Goal: Navigation & Orientation: Find specific page/section

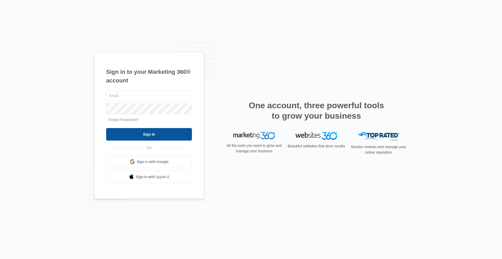
type input "[PERSON_NAME][EMAIL_ADDRESS][PERSON_NAME][DOMAIN_NAME]"
click at [162, 133] on input "Sign In" at bounding box center [149, 134] width 86 height 13
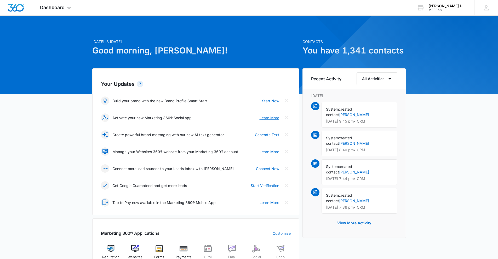
click at [270, 118] on link "Learn More" at bounding box center [269, 117] width 20 height 5
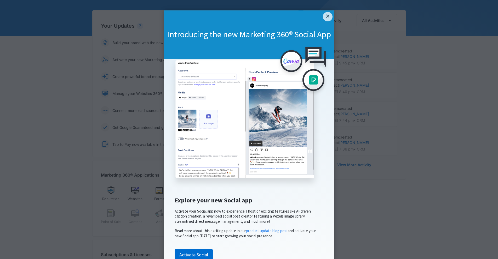
scroll to position [52, 0]
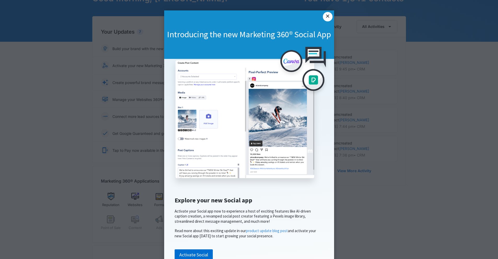
click at [326, 19] on link "×" at bounding box center [327, 16] width 9 height 9
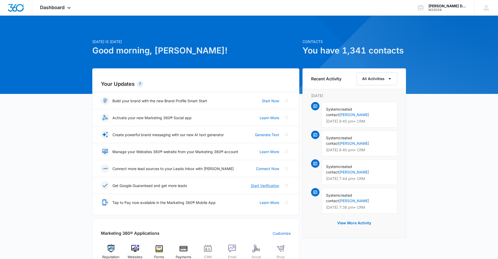
click at [256, 187] on link "Start Verification" at bounding box center [265, 185] width 28 height 5
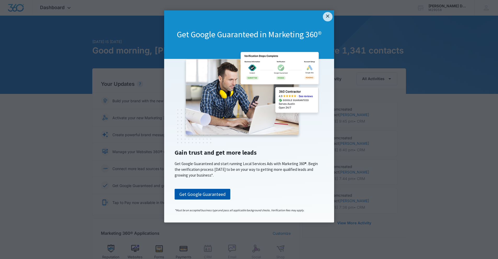
click at [197, 192] on link "Get Google Guaranteed" at bounding box center [203, 194] width 56 height 11
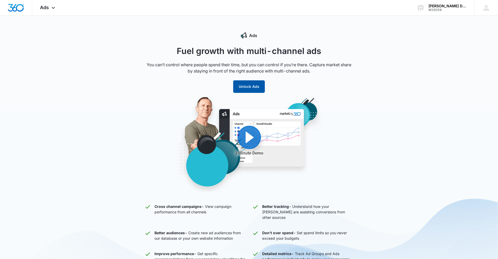
click at [245, 88] on button "Unlock Ads" at bounding box center [249, 86] width 32 height 13
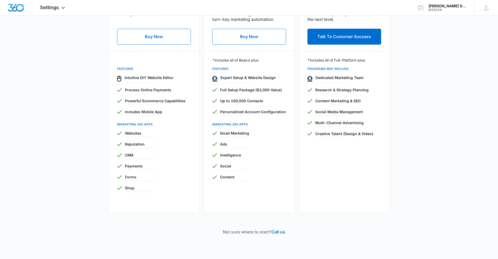
scroll to position [256, 0]
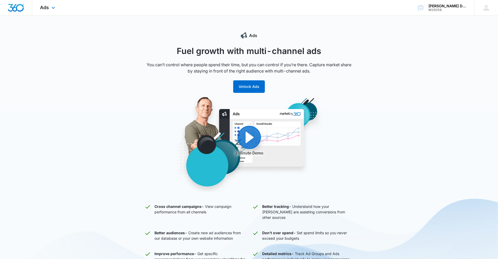
click at [17, 11] on img "Dashboard" at bounding box center [16, 8] width 17 height 8
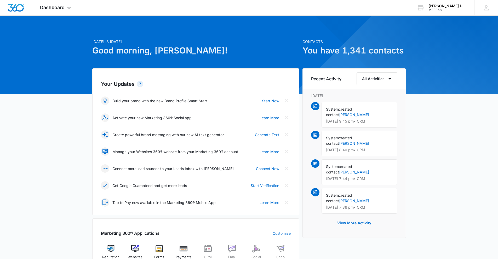
click at [324, 91] on div "Recent Activity All Activities Sunday, October 12th System created contact Bren…" at bounding box center [353, 153] width 103 height 170
click at [362, 218] on button "View More Activity" at bounding box center [354, 223] width 44 height 13
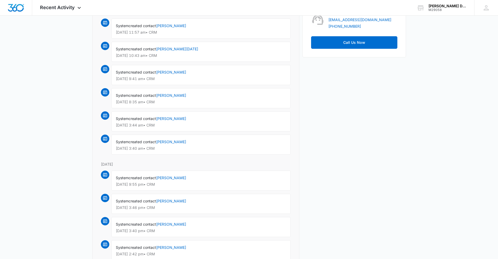
scroll to position [235, 0]
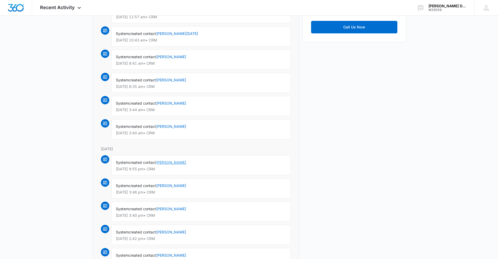
click at [174, 162] on link "Tiffany Parham" at bounding box center [171, 162] width 30 height 4
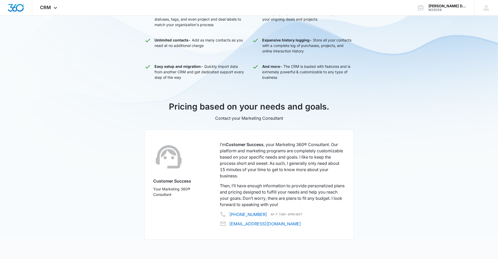
scroll to position [203, 0]
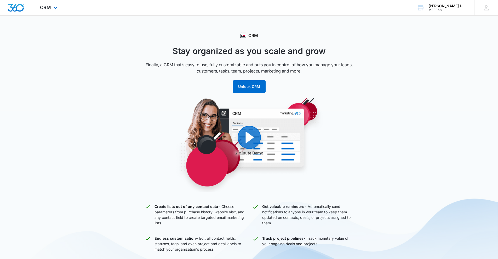
click at [10, 11] on img "Dashboard" at bounding box center [16, 8] width 17 height 8
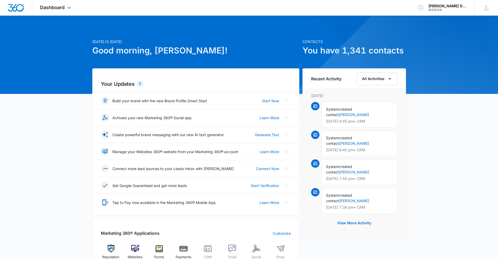
click at [62, 10] on div "Dashboard Apps Reputation Websites Forms CRM Email Social Shop Payments POS Con…" at bounding box center [56, 7] width 48 height 15
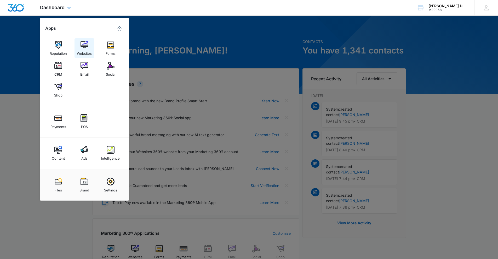
click at [85, 44] on img at bounding box center [84, 45] width 8 height 8
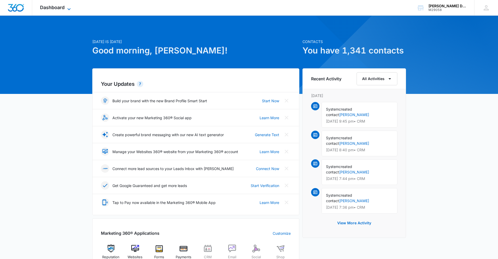
click at [66, 9] on icon at bounding box center [69, 9] width 6 height 6
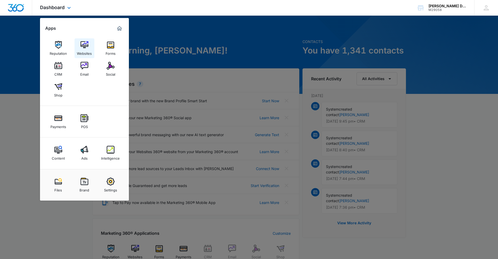
click at [85, 47] on img at bounding box center [84, 45] width 8 height 8
